Goal: Transaction & Acquisition: Subscribe to service/newsletter

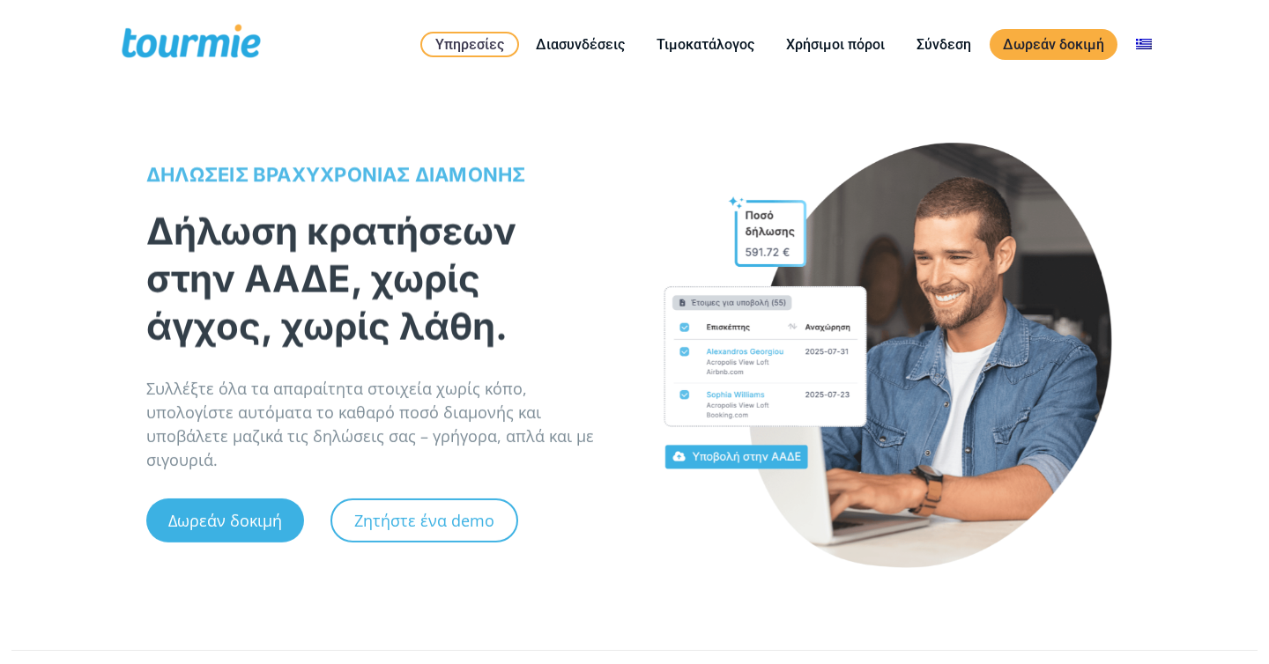
click at [167, 227] on h1 "Δήλωση κρατήσεων στην ΑΑΔΕ, χωρίς άγχος, χωρίς λάθη." at bounding box center [372, 273] width 452 height 143
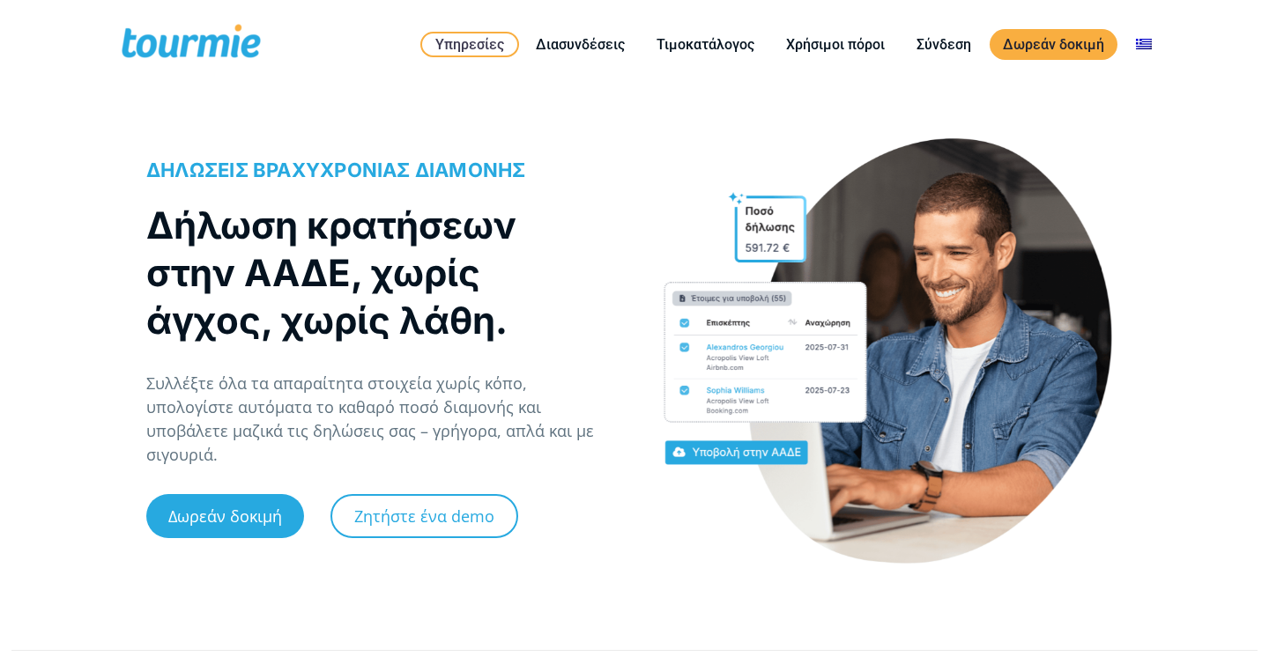
drag, startPoint x: 146, startPoint y: 181, endPoint x: 275, endPoint y: 485, distance: 330.9
click at [273, 463] on div "ΔΗΛΩΣΕΙΣ ΒΡΑΧΥΧΡΟΝΙΑΣ ΔΙΑΜΟΝΗΣ Δήλωση κρατήσεων στην ΑΑΔΕ, χωρίς άγχος, χωρίς λ…" at bounding box center [381, 361] width 470 height 408
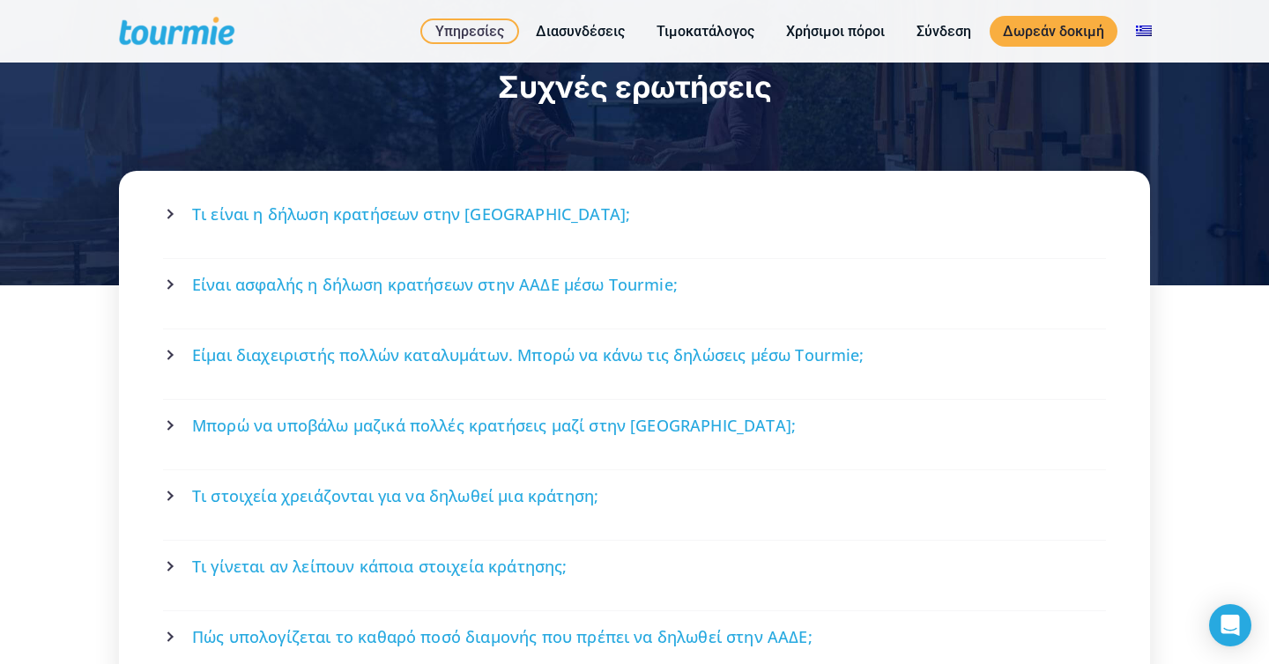
scroll to position [3609, 0]
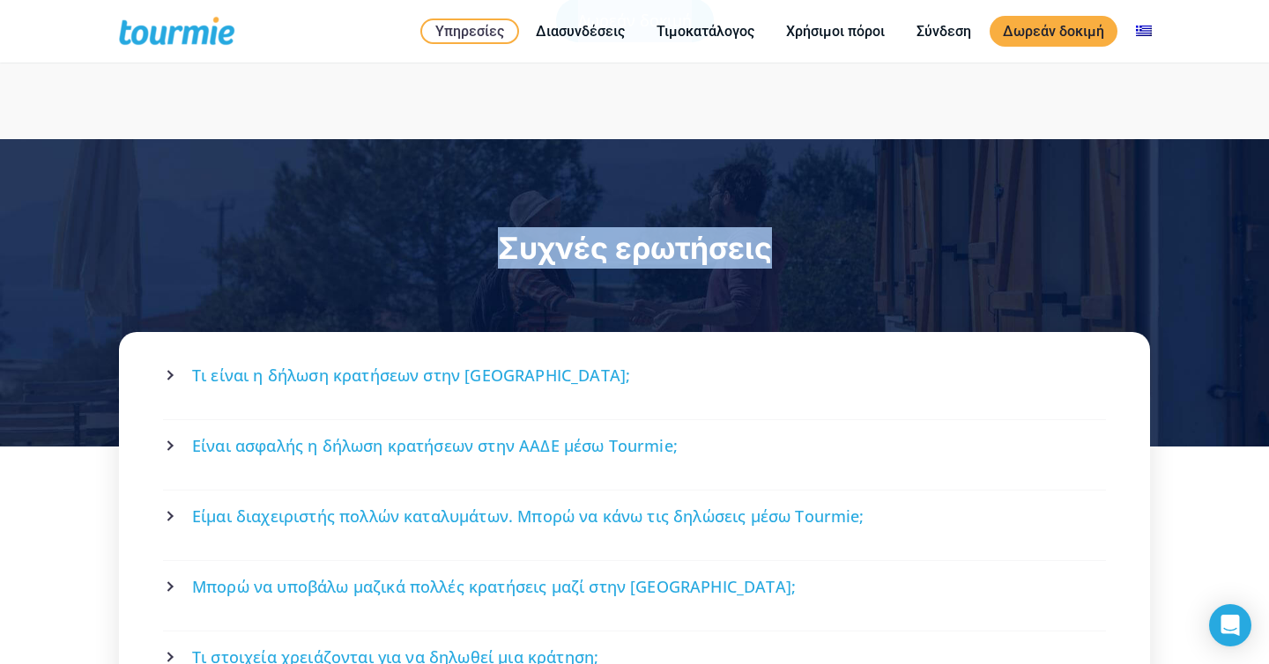
click at [625, 285] on div "Συχνές ερωτήσεις" at bounding box center [634, 293] width 1269 height 308
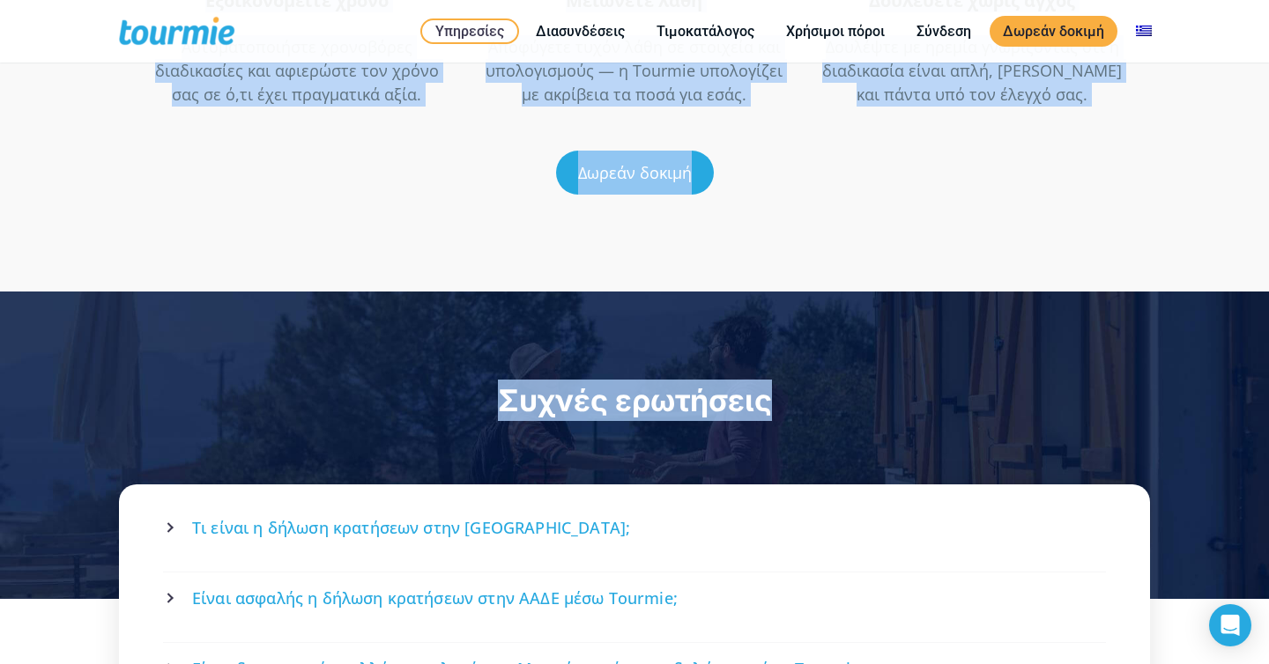
scroll to position [3341, 0]
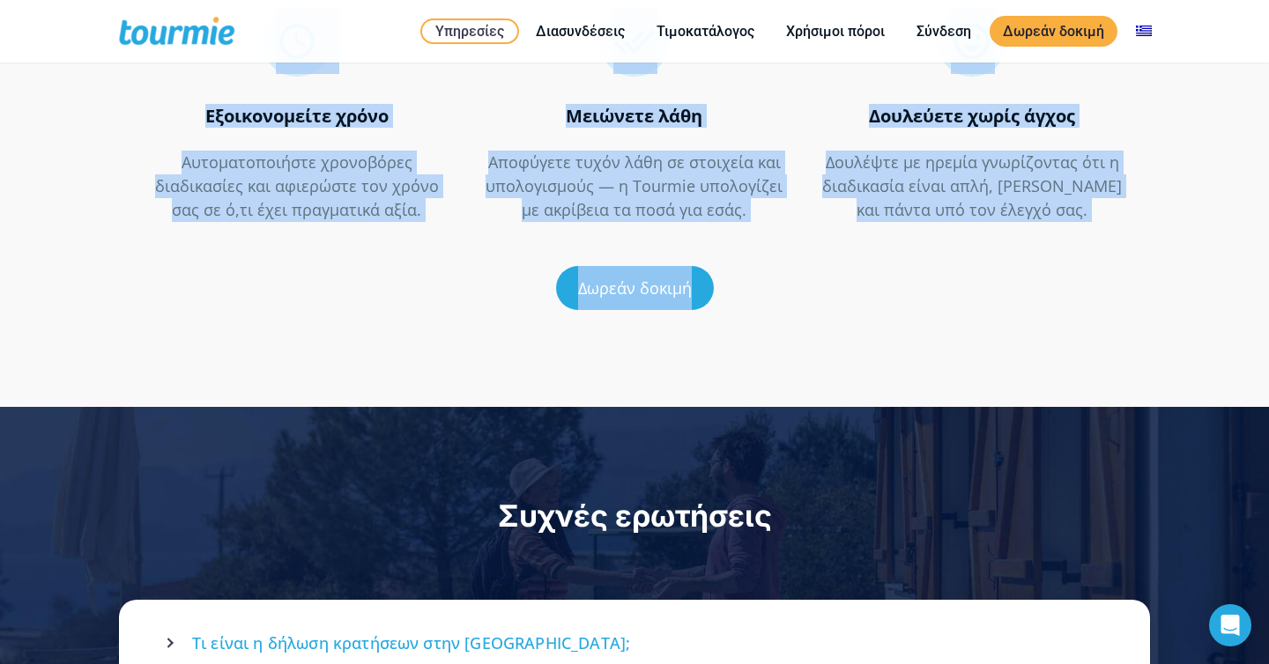
click at [627, 310] on div "Δωρεάν δοκιμή" at bounding box center [634, 288] width 976 height 97
copy div "LOREMIPS DOLORSITAMET CONSECTE Adipis elitseddo eius TEMP, incid utlab, etdol m…"
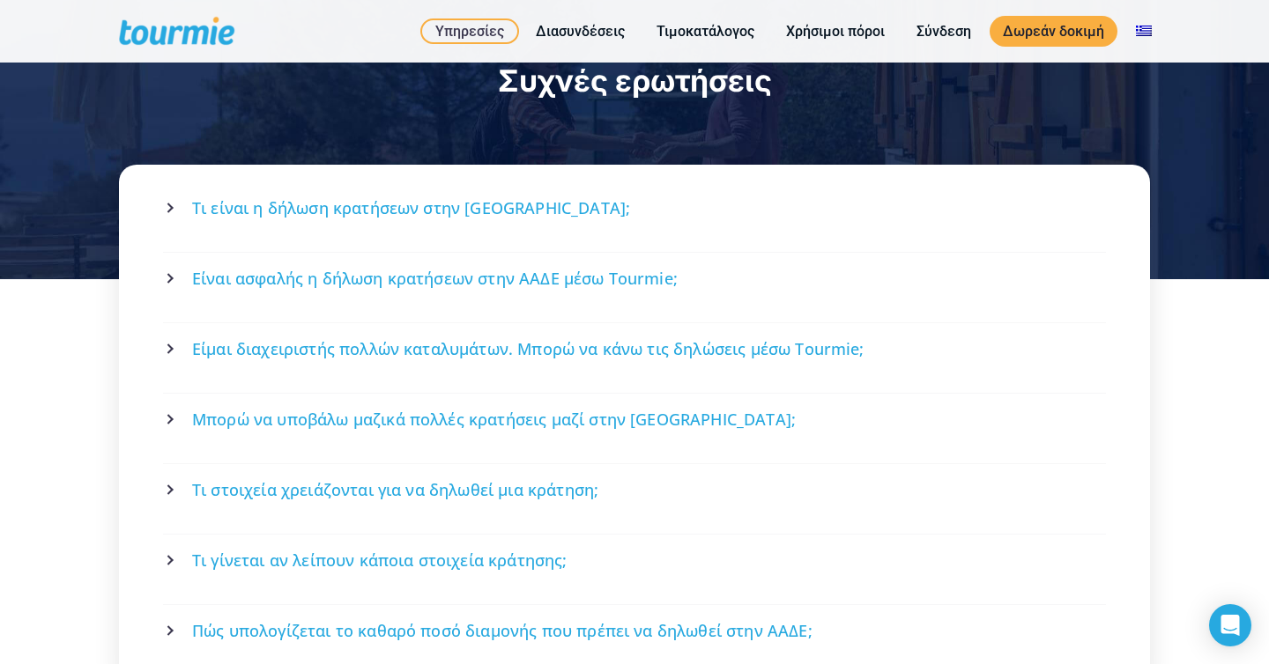
scroll to position [3801, 0]
